Goal: Information Seeking & Learning: Check status

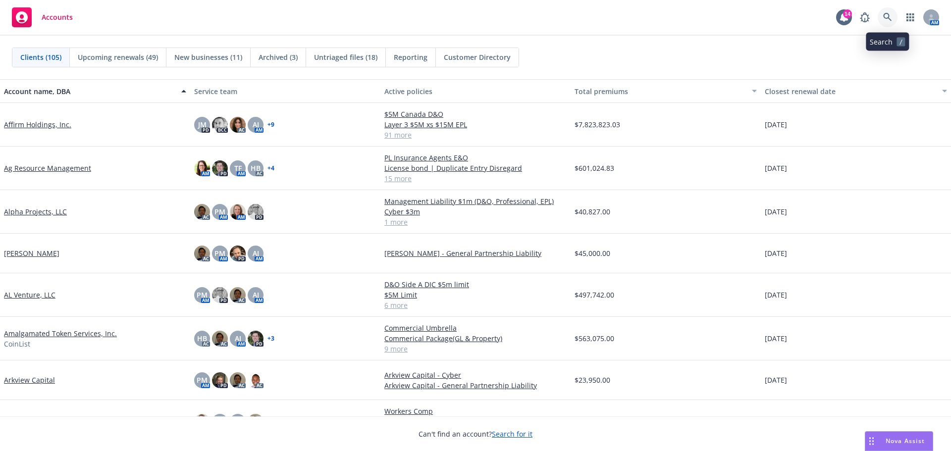
click at [885, 17] on icon at bounding box center [887, 17] width 9 height 9
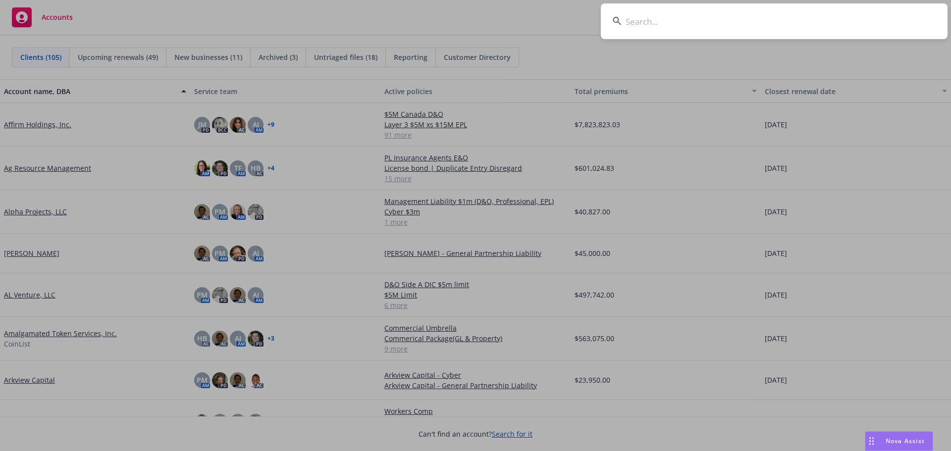
click at [707, 24] on input at bounding box center [774, 21] width 347 height 36
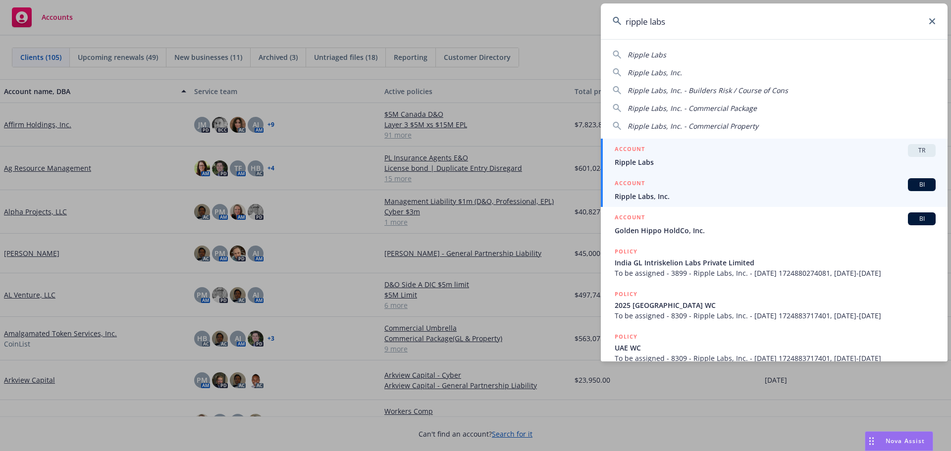
type input "ripple labs"
click at [647, 196] on span "Ripple Labs, Inc." at bounding box center [775, 196] width 321 height 10
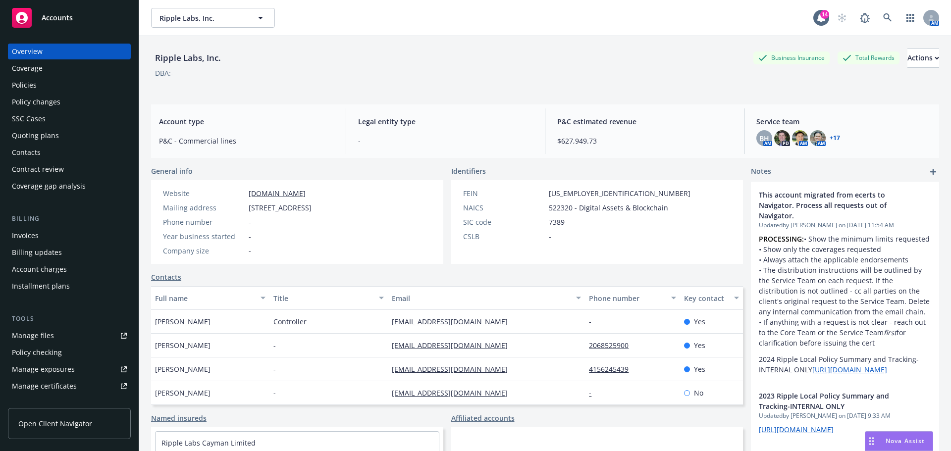
click at [20, 86] on div "Policies" at bounding box center [24, 85] width 25 height 16
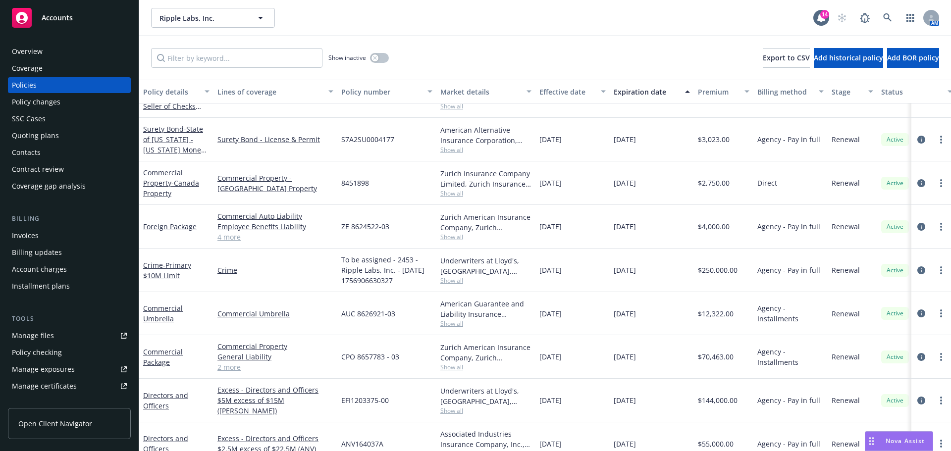
scroll to position [1040, 0]
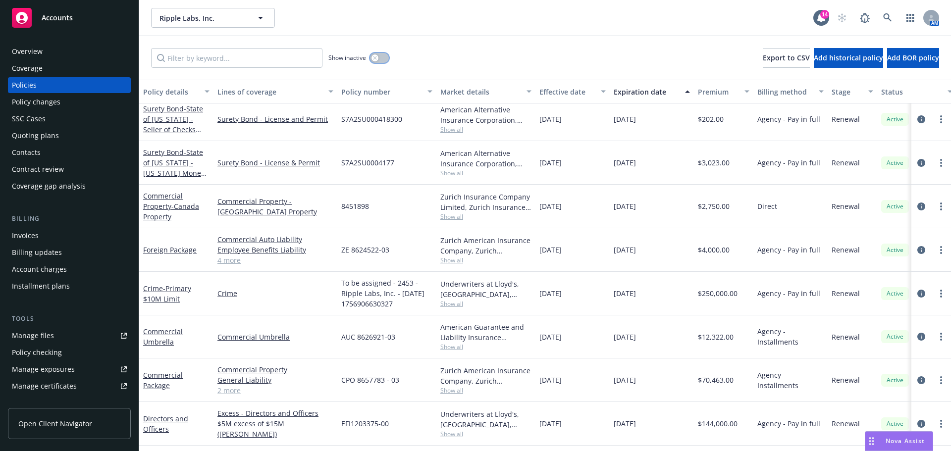
click at [384, 57] on button "button" at bounding box center [379, 58] width 19 height 10
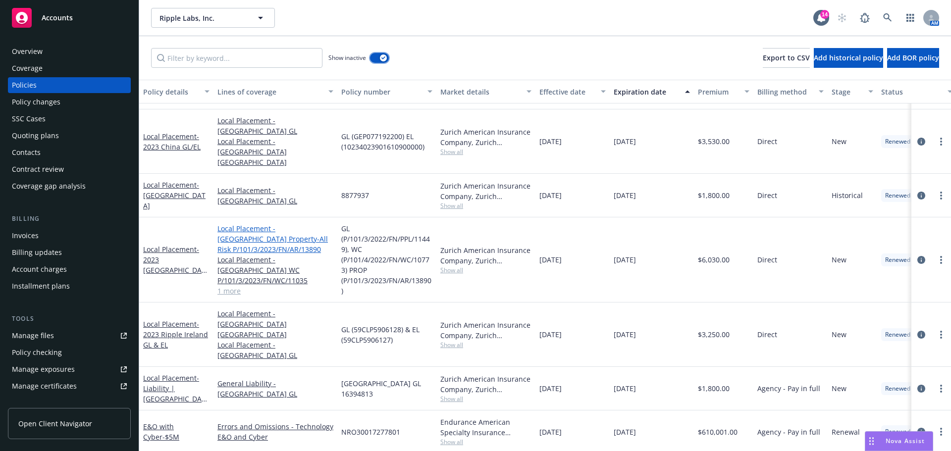
scroll to position [4358, 0]
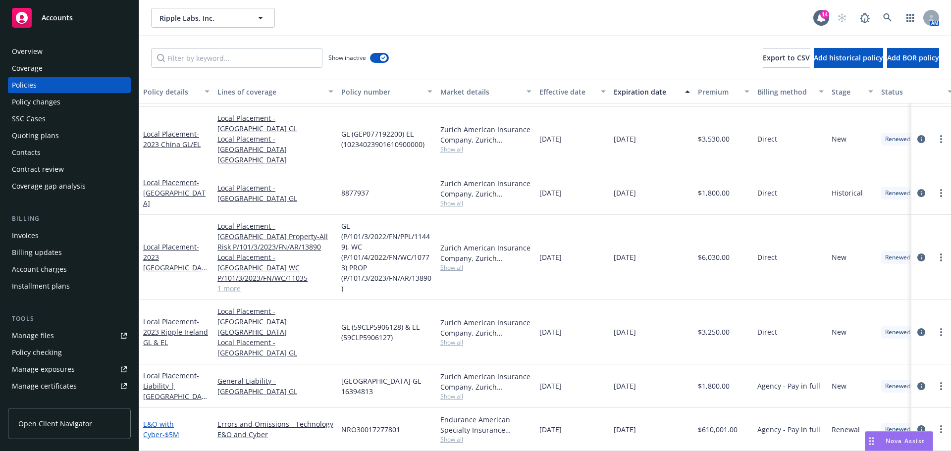
click at [177, 419] on link "E&O with Cyber - $5M" at bounding box center [161, 429] width 36 height 20
